Goal: Task Accomplishment & Management: Manage account settings

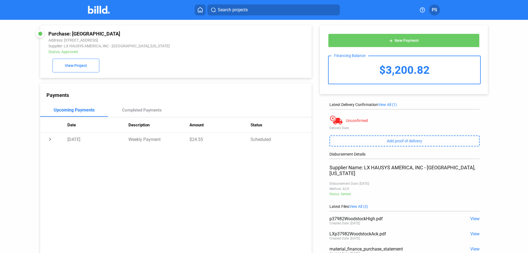
click at [91, 8] on img at bounding box center [99, 10] width 22 height 8
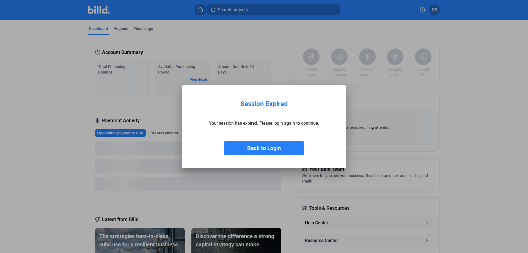
click at [256, 148] on button "Back to Login" at bounding box center [264, 148] width 80 height 14
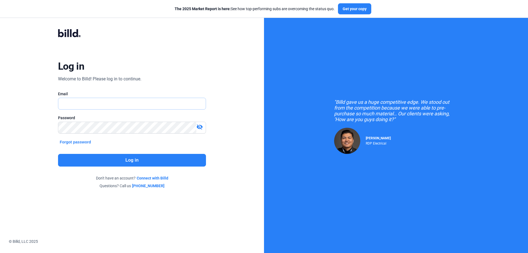
type input "[PERSON_NAME][EMAIL_ADDRESS][DOMAIN_NAME]"
